Goal: Information Seeking & Learning: Check status

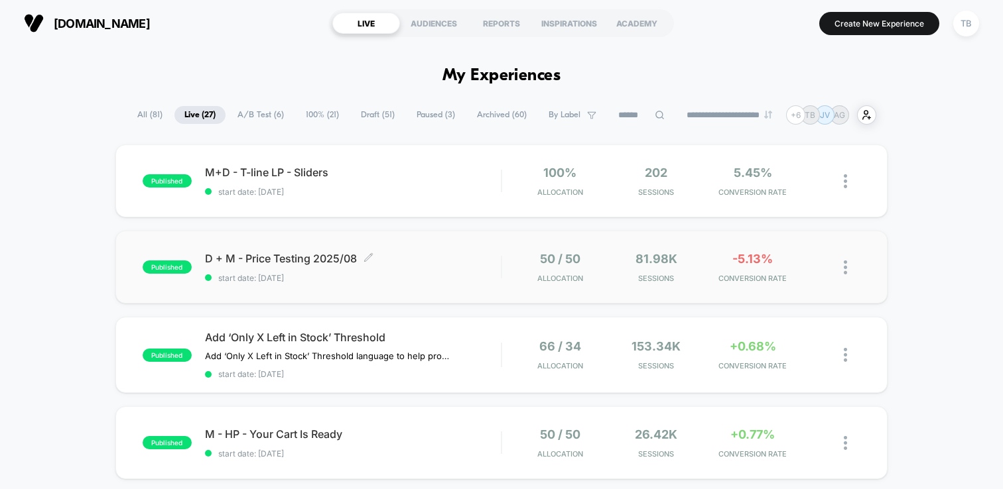
click at [315, 263] on span "D + M - Price Testing 2025/08 Click to edit experience details" at bounding box center [353, 258] width 296 height 13
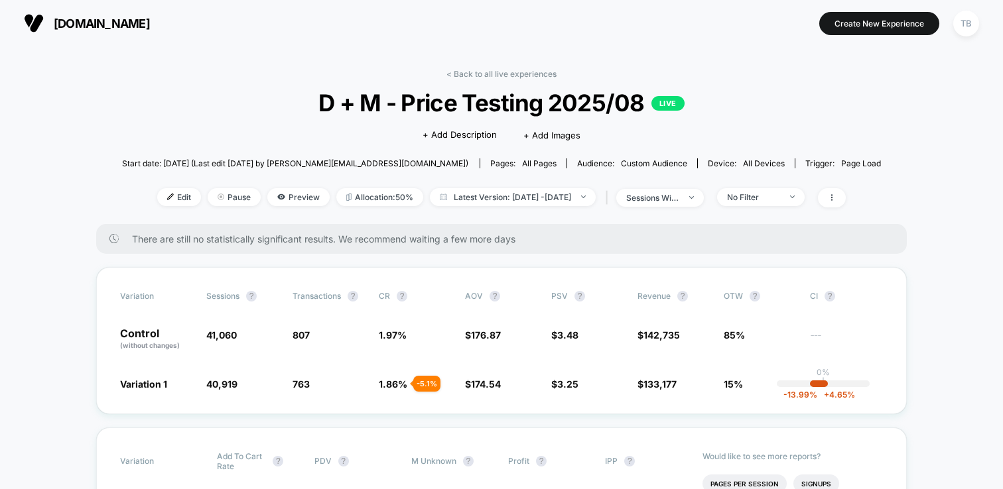
click at [86, 25] on span "[DOMAIN_NAME]" at bounding box center [102, 24] width 96 height 14
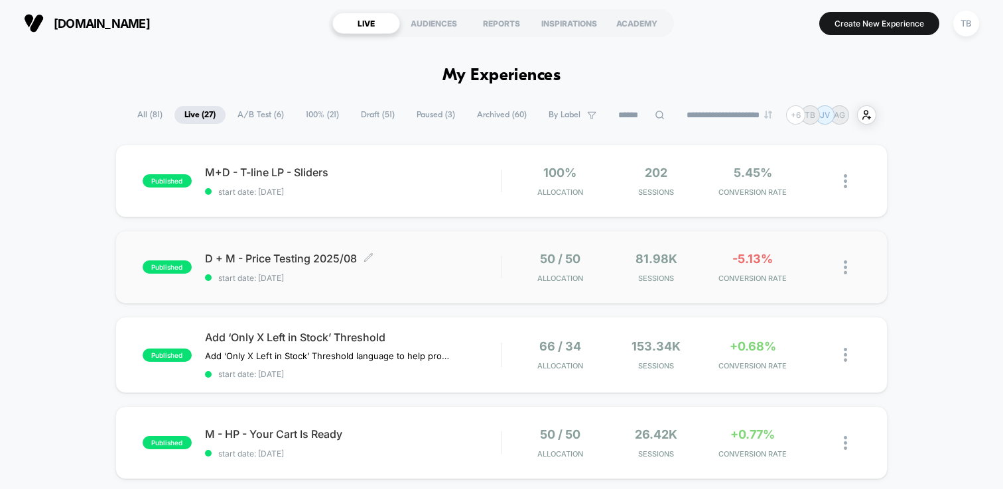
click at [295, 265] on span "D + M - Price Testing 2025/08 Click to edit experience details" at bounding box center [353, 258] width 296 height 13
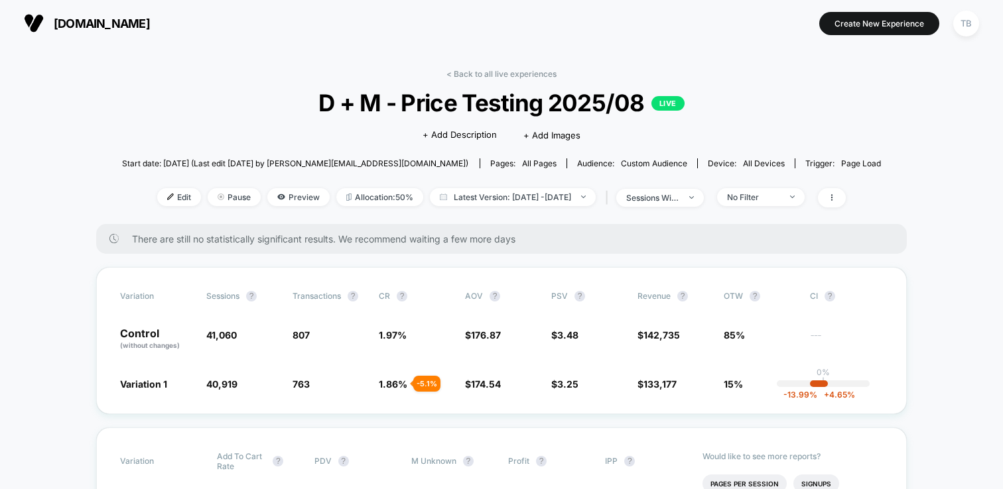
click at [88, 22] on span "[DOMAIN_NAME]" at bounding box center [102, 24] width 96 height 14
